Goal: Navigation & Orientation: Find specific page/section

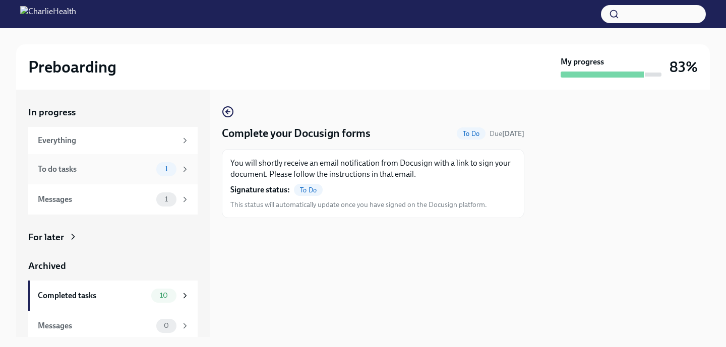
click at [122, 171] on div "To do tasks" at bounding box center [95, 169] width 114 height 11
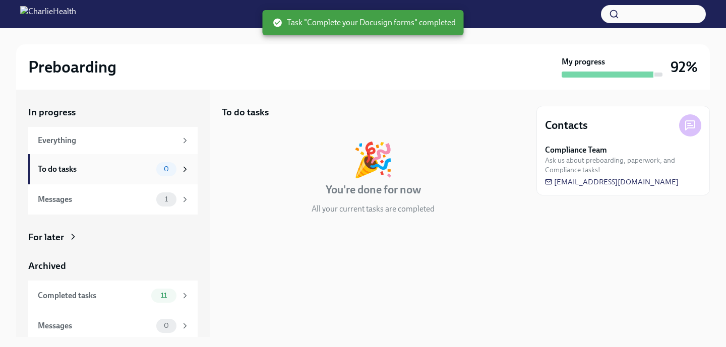
click at [89, 172] on div "To do tasks" at bounding box center [95, 169] width 114 height 11
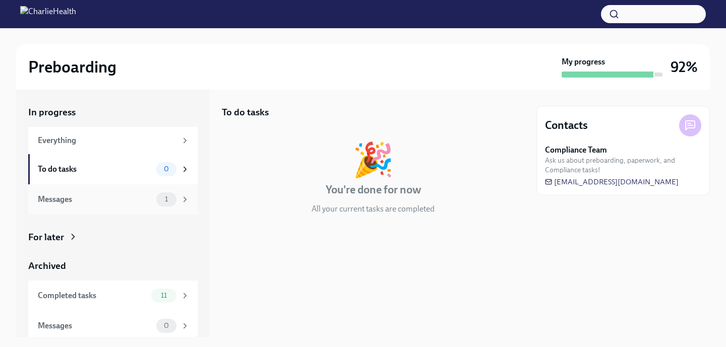
click at [87, 198] on div "Messages" at bounding box center [95, 199] width 114 height 11
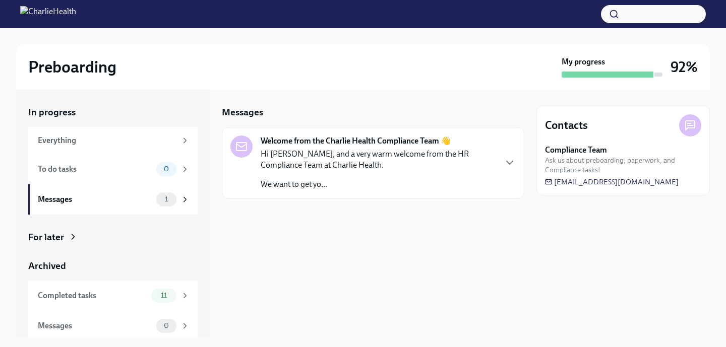
click at [687, 73] on h3 "92%" at bounding box center [684, 67] width 27 height 18
click at [97, 141] on div "Everything" at bounding box center [107, 140] width 139 height 11
click at [83, 170] on div "To do tasks" at bounding box center [95, 169] width 114 height 11
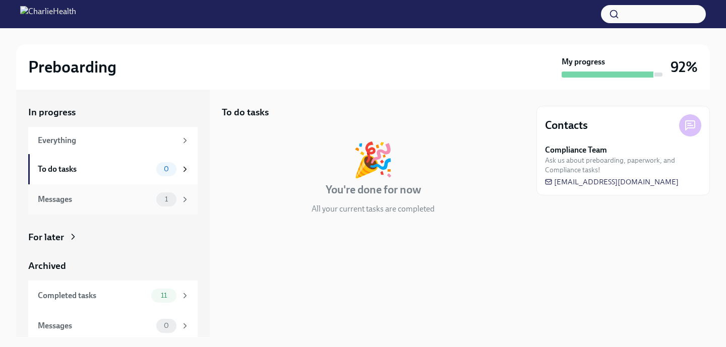
click at [83, 200] on div "Messages" at bounding box center [95, 199] width 114 height 11
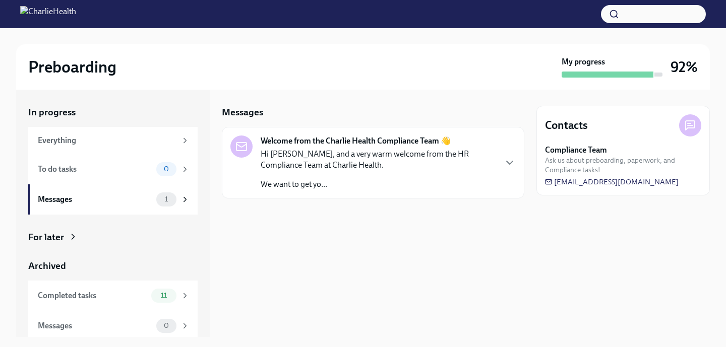
click at [469, 161] on p "Hi [PERSON_NAME], and a very warm welcome from the HR Compliance Team at Charli…" at bounding box center [378, 160] width 235 height 22
